Goal: Task Accomplishment & Management: Use online tool/utility

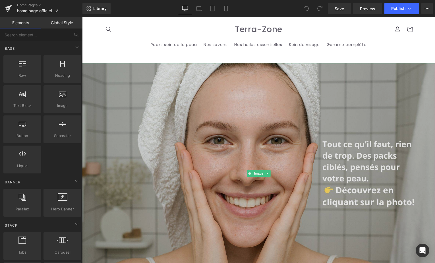
click at [296, 87] on img at bounding box center [258, 173] width 353 height 221
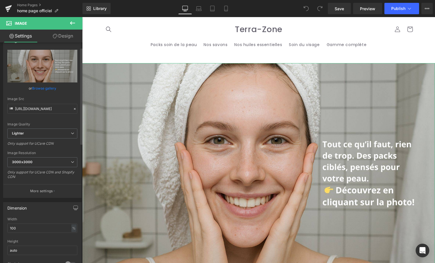
scroll to position [3, 0]
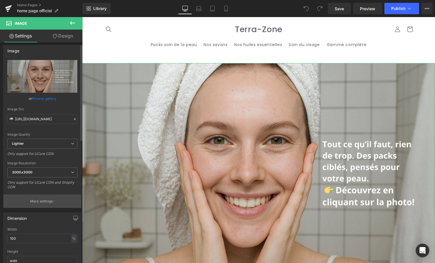
click at [49, 203] on p "More settings" at bounding box center [41, 201] width 23 height 5
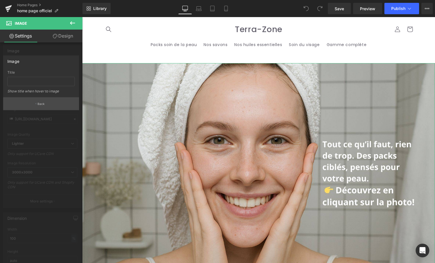
click at [43, 101] on button "Back" at bounding box center [41, 103] width 76 height 13
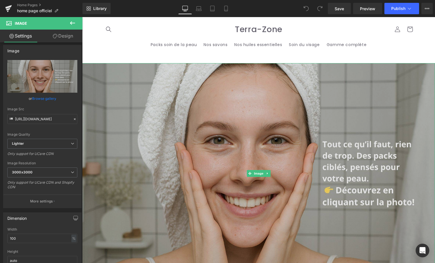
click at [175, 138] on img at bounding box center [258, 173] width 353 height 221
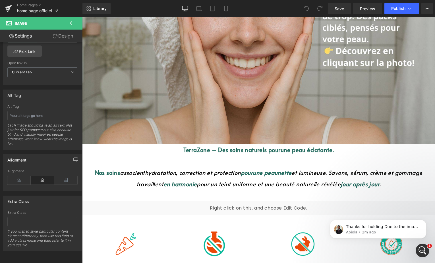
scroll to position [0, 0]
click at [430, 8] on button "View Live Page View with current Template Save Template to Library Schedule Pub…" at bounding box center [427, 8] width 11 height 11
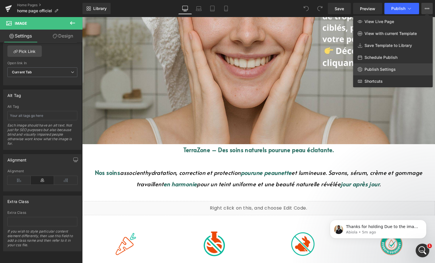
click at [390, 67] on span "Publish Settings" at bounding box center [380, 69] width 31 height 5
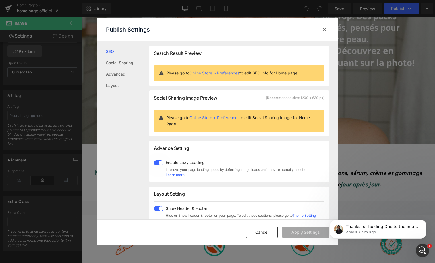
scroll to position [0, 0]
